Goal: Task Accomplishment & Management: Manage account settings

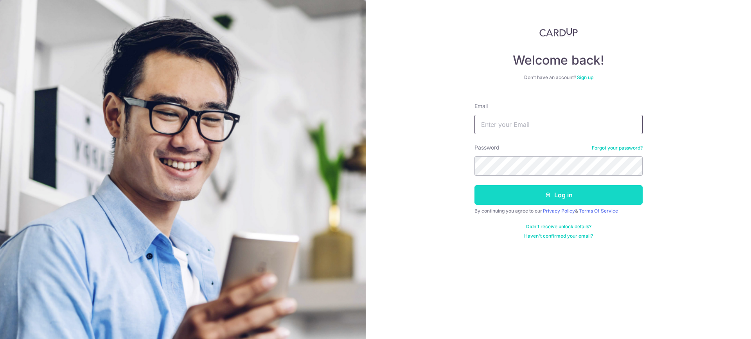
type input "[EMAIL_ADDRESS][DOMAIN_NAME]"
click at [508, 198] on button "Log in" at bounding box center [559, 195] width 168 height 20
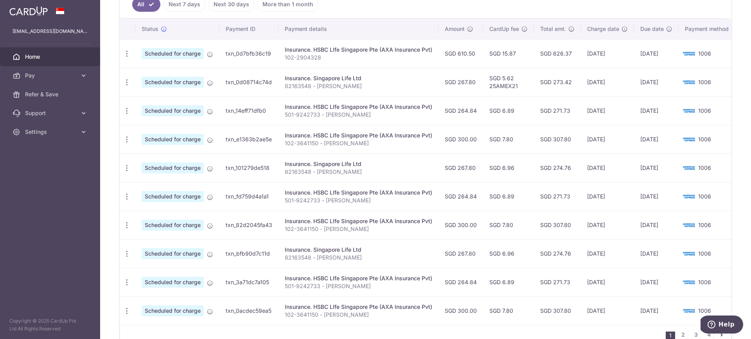
scroll to position [243, 0]
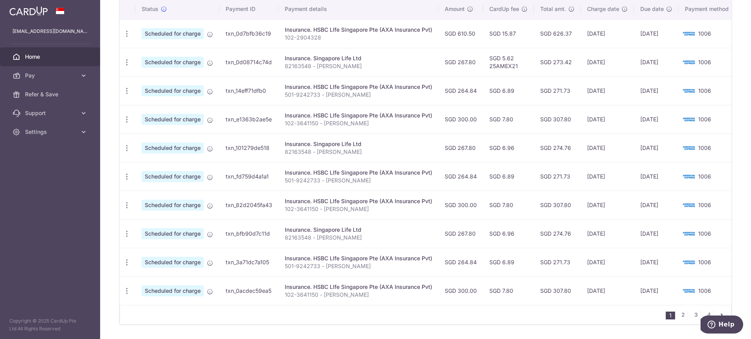
click at [609, 148] on td "20/11/2025" at bounding box center [607, 147] width 53 height 29
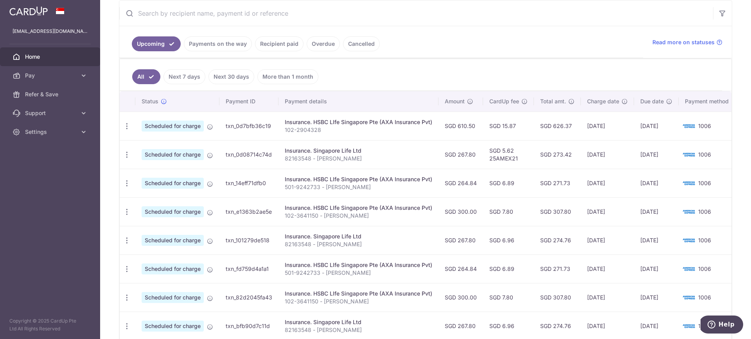
scroll to position [149, 0]
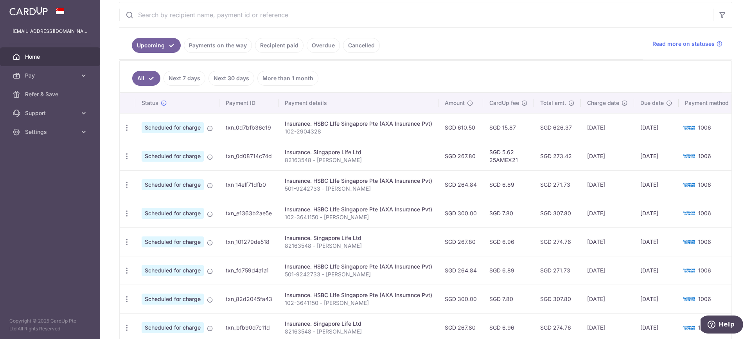
click at [193, 86] on ul "All Next 7 days Next 30 days More than 1 month" at bounding box center [421, 77] width 603 height 32
click at [193, 81] on link "Next 7 days" at bounding box center [185, 78] width 42 height 15
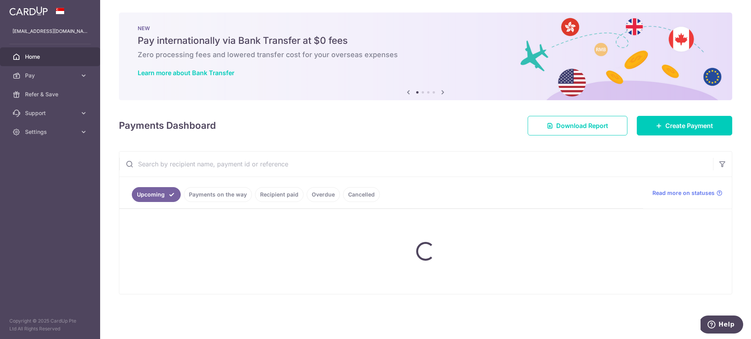
scroll to position [0, 0]
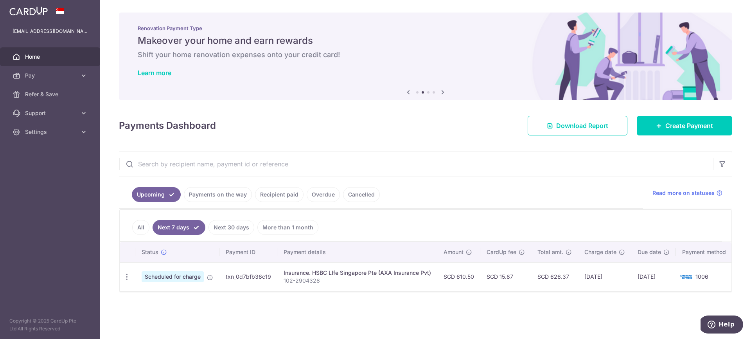
click at [373, 195] on link "Cancelled" at bounding box center [361, 194] width 37 height 15
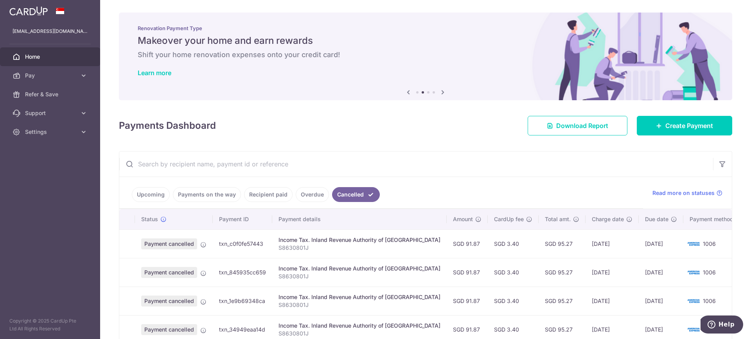
click at [308, 196] on link "Overdue" at bounding box center [312, 194] width 33 height 15
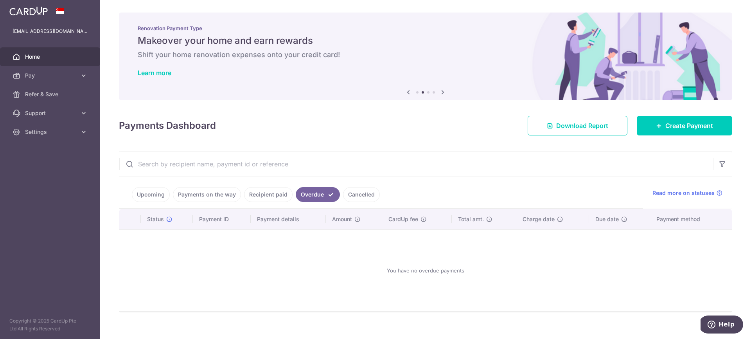
click at [266, 195] on link "Recipient paid" at bounding box center [268, 194] width 49 height 15
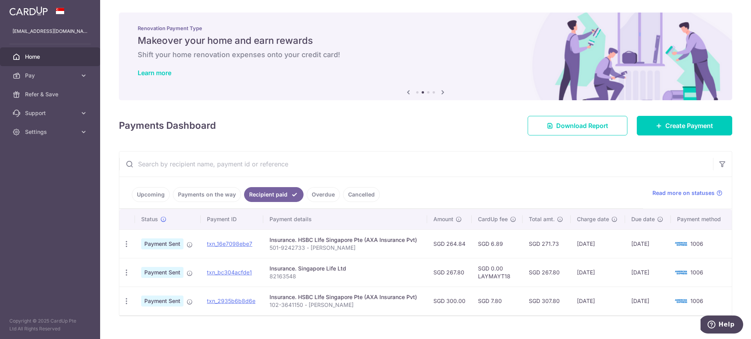
click at [208, 196] on link "Payments on the way" at bounding box center [207, 194] width 68 height 15
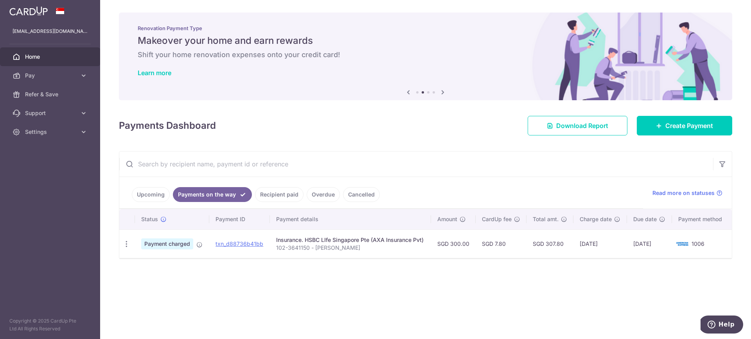
click at [273, 192] on link "Recipient paid" at bounding box center [279, 194] width 49 height 15
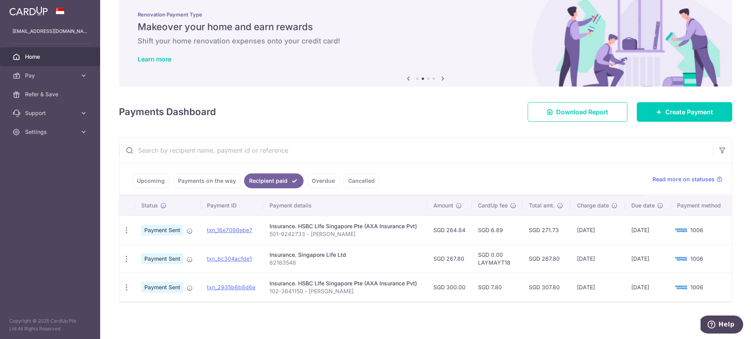
scroll to position [13, 0]
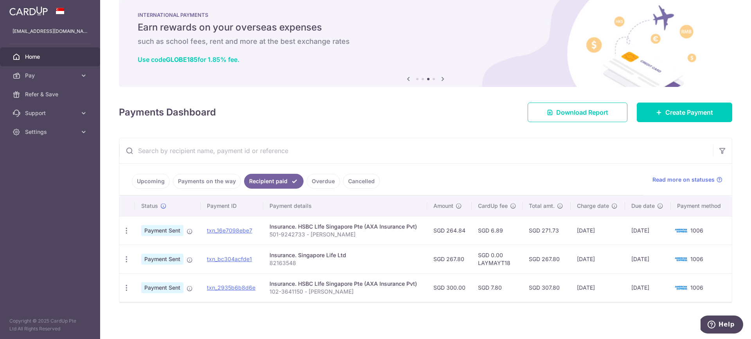
drag, startPoint x: 608, startPoint y: 259, endPoint x: 583, endPoint y: 259, distance: 24.7
click at [583, 259] on td "22/09/2025" at bounding box center [598, 259] width 54 height 29
